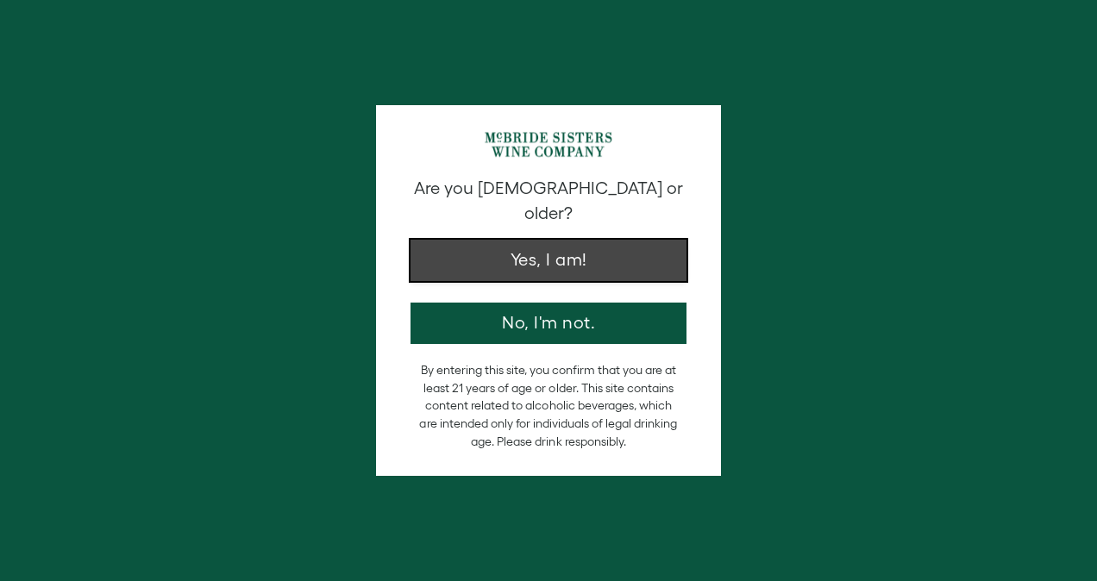
click at [529, 240] on button "Yes, I am!" at bounding box center [548, 260] width 276 height 41
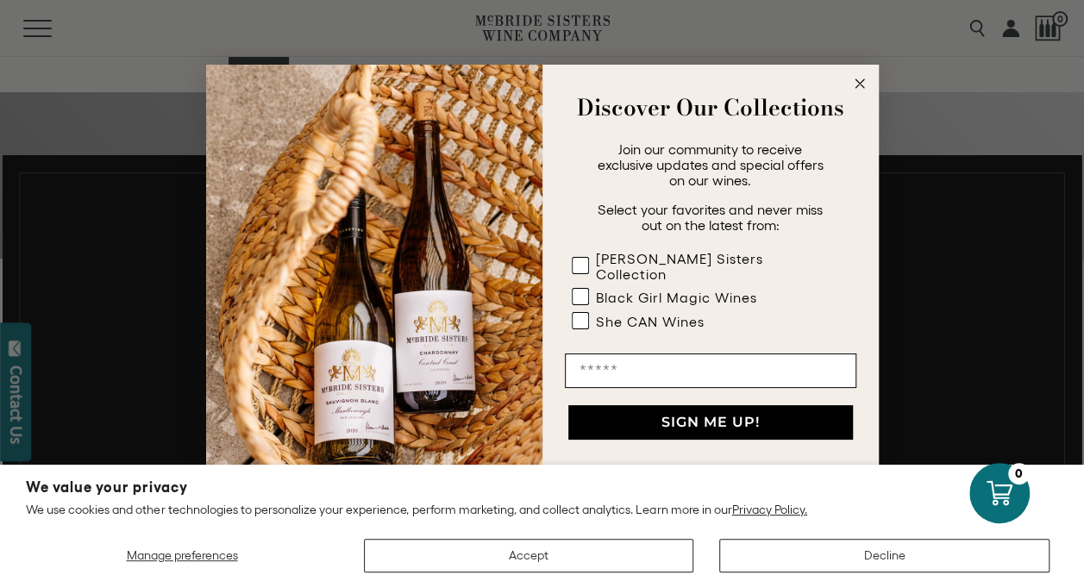
scroll to position [690, 0]
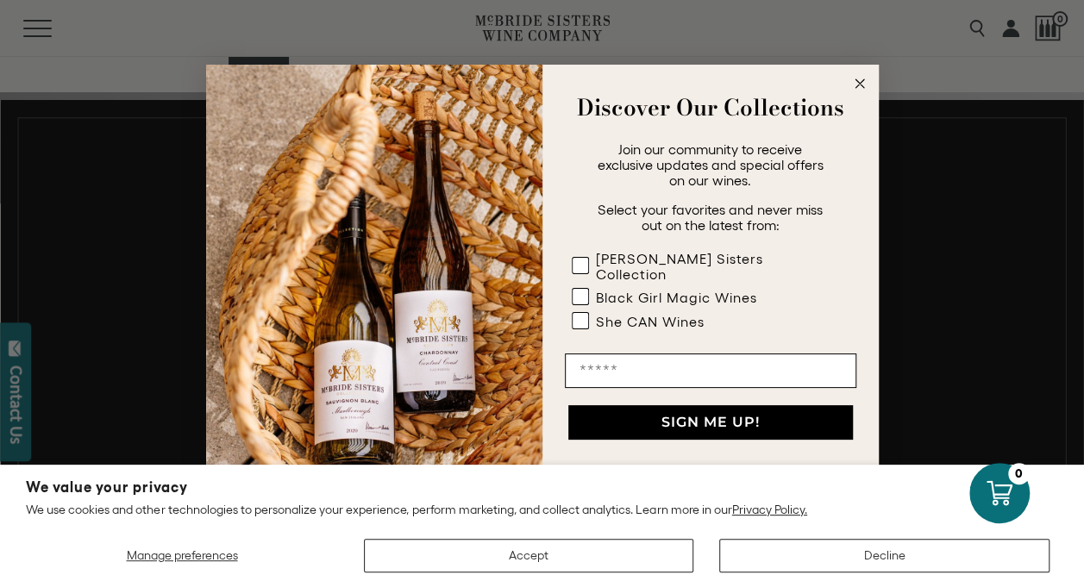
click at [860, 87] on icon "Close dialog" at bounding box center [859, 83] width 9 height 9
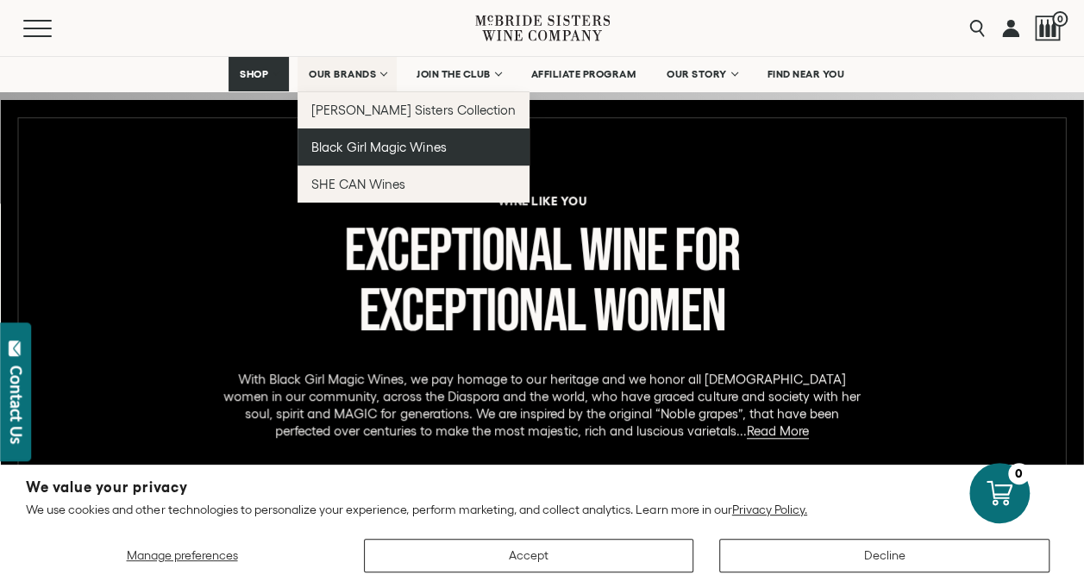
click at [335, 148] on span "Black Girl Magic Wines" at bounding box center [378, 147] width 135 height 15
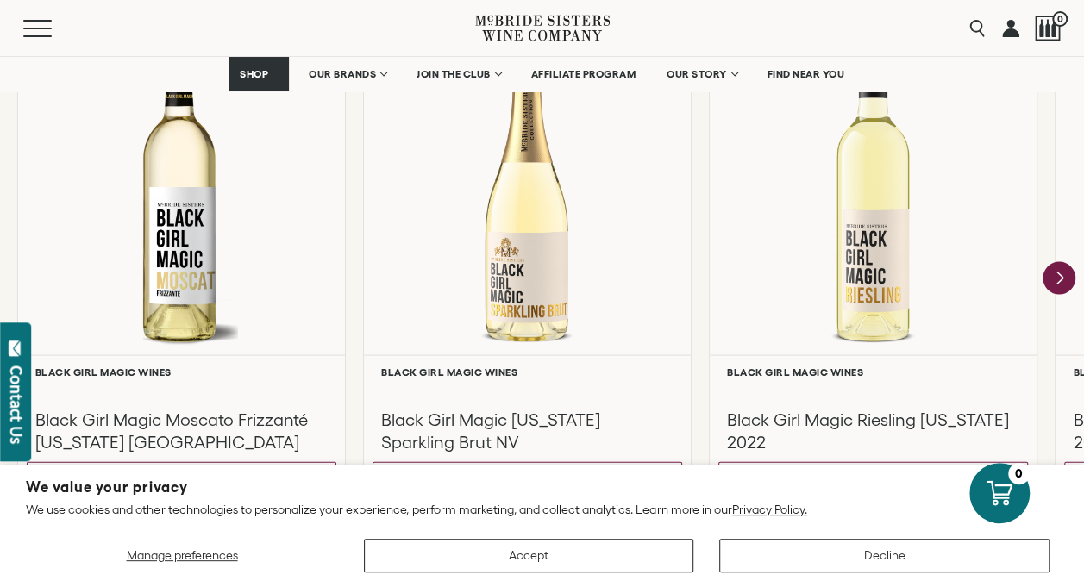
scroll to position [1586, 0]
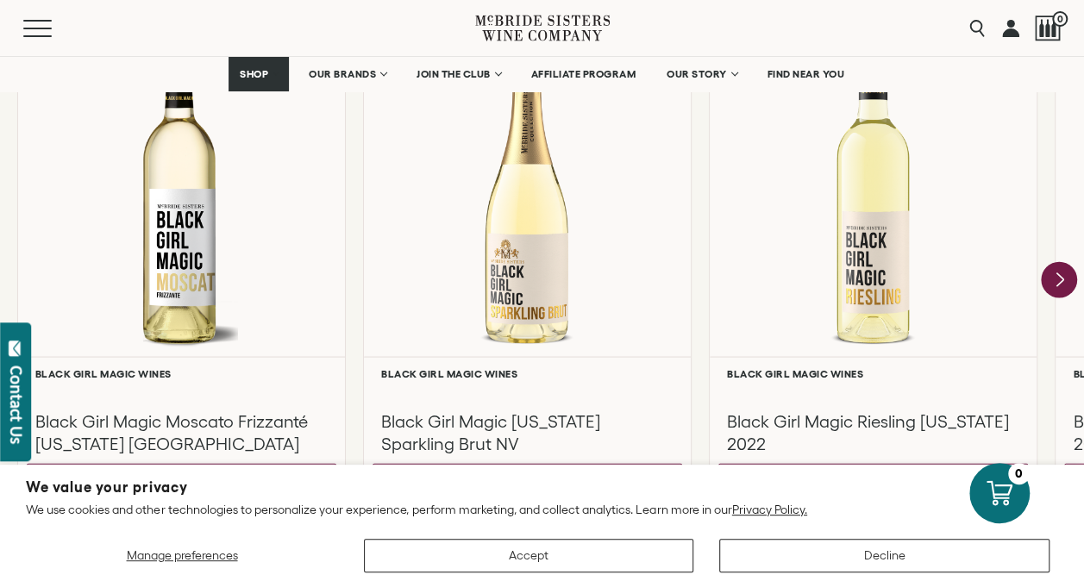
click at [1067, 276] on icon "Next" at bounding box center [1059, 279] width 36 height 36
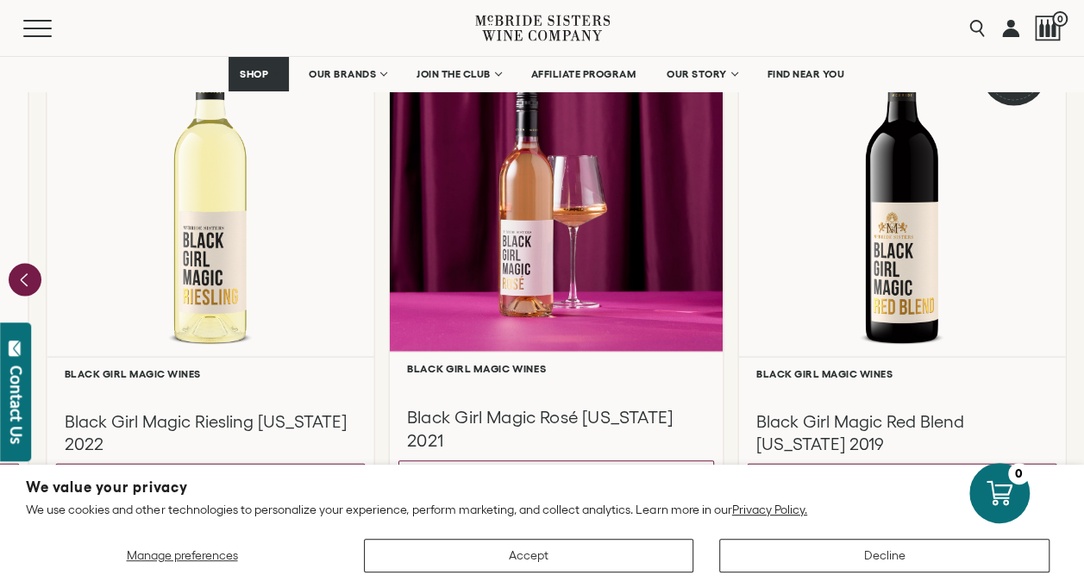
click at [616, 271] on div at bounding box center [557, 185] width 334 height 332
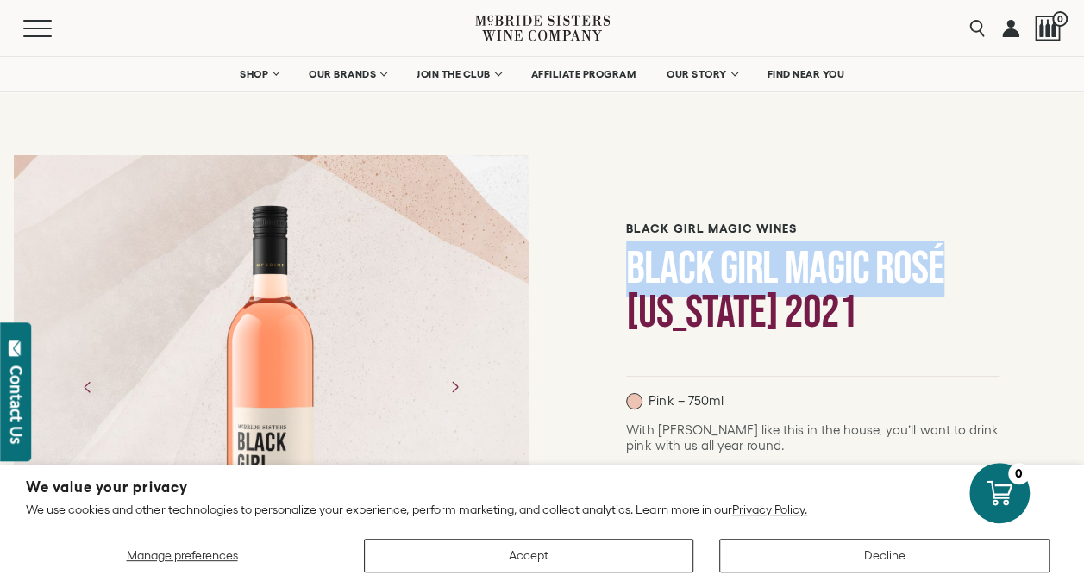
drag, startPoint x: 630, startPoint y: 270, endPoint x: 976, endPoint y: 278, distance: 345.8
click at [976, 278] on h1 "Black Girl Magic Rosé [US_STATE] 2021" at bounding box center [812, 291] width 373 height 88
drag, startPoint x: 976, startPoint y: 278, endPoint x: 848, endPoint y: 258, distance: 130.1
copy h1 "Black Girl Magic Rosé"
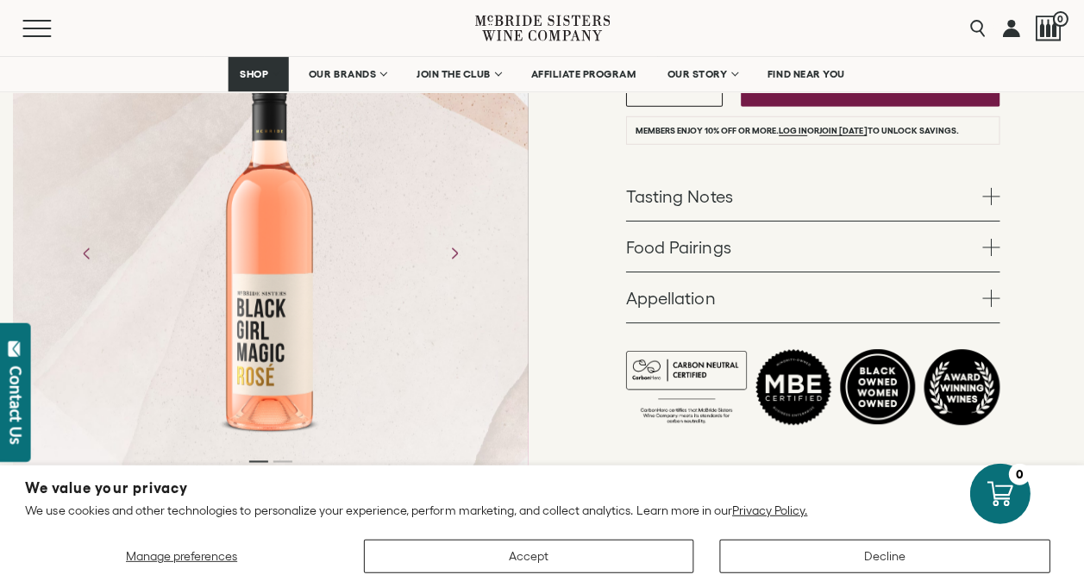
scroll to position [414, 0]
click at [991, 202] on span at bounding box center [990, 196] width 17 height 17
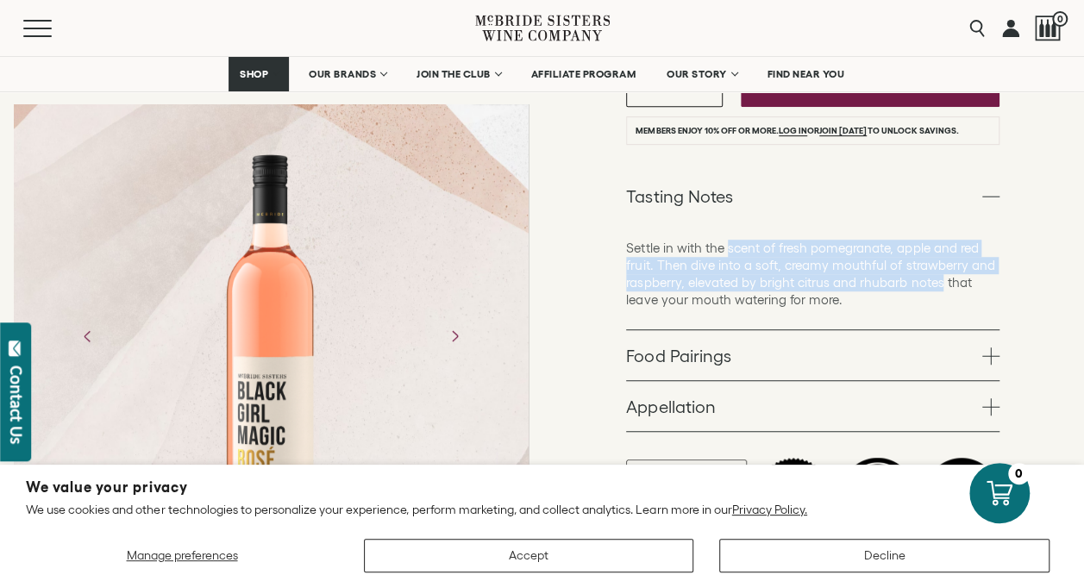
drag, startPoint x: 726, startPoint y: 249, endPoint x: 940, endPoint y: 284, distance: 216.6
click at [940, 284] on p "Settle in with the scent of fresh pomegranate, apple and red fruit. Then dive i…" at bounding box center [812, 274] width 373 height 69
drag, startPoint x: 940, startPoint y: 284, endPoint x: 834, endPoint y: 266, distance: 107.6
copy p "scent of fresh pomegranate, apple and red fruit. Then dive into a soft, creamy …"
